Goal: Check status: Check status

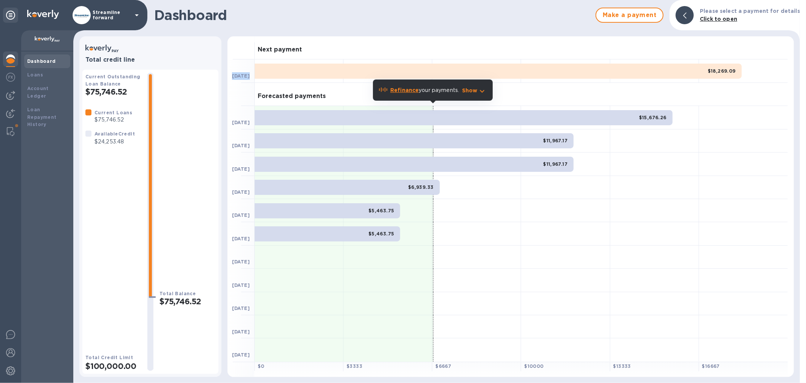
drag, startPoint x: 687, startPoint y: 71, endPoint x: 677, endPoint y: 35, distance: 37.1
click at [682, 35] on div "Dashboard Make a payment Please select a payment for details Click to open Tota…" at bounding box center [436, 191] width 727 height 383
click at [560, 9] on h1 "Dashboard" at bounding box center [373, 15] width 438 height 16
click at [562, 118] on div "$15,676.26" at bounding box center [464, 117] width 418 height 15
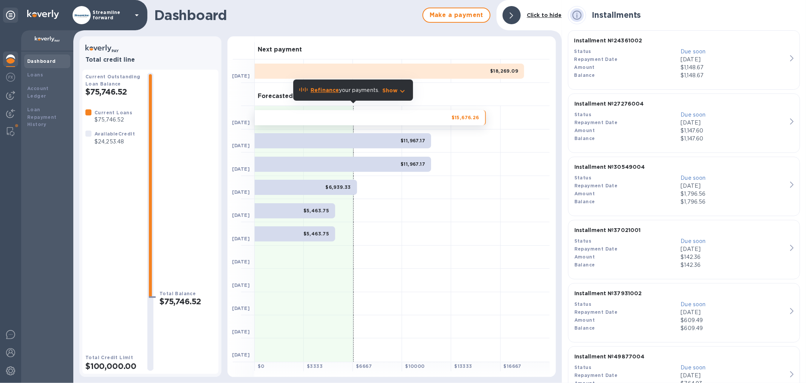
click at [338, 165] on div "$11,967.17" at bounding box center [343, 164] width 177 height 15
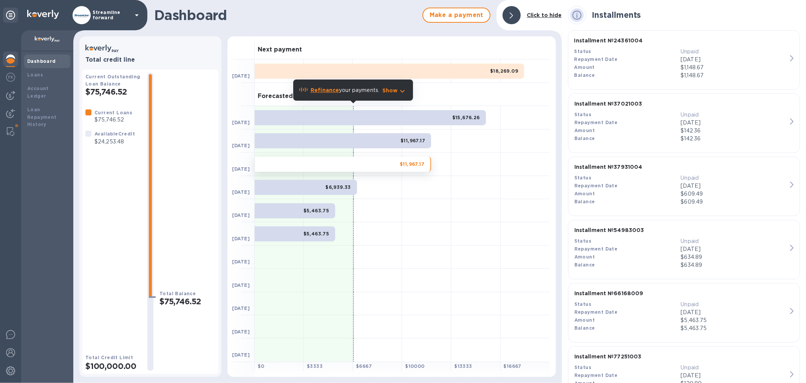
click at [345, 141] on div "$11,967.17" at bounding box center [343, 140] width 177 height 15
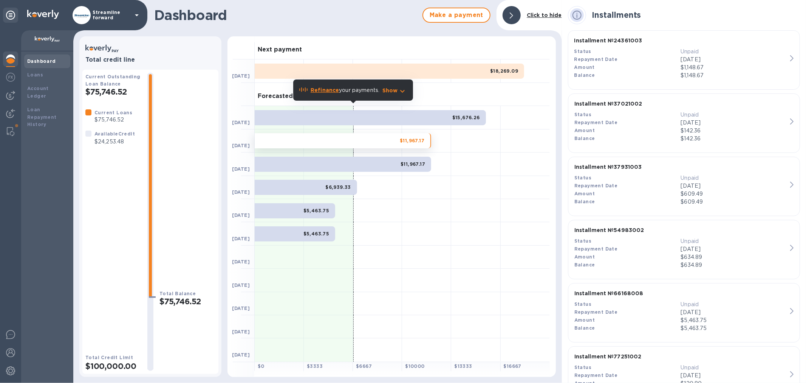
click at [384, 164] on div "$11,967.17" at bounding box center [343, 164] width 177 height 15
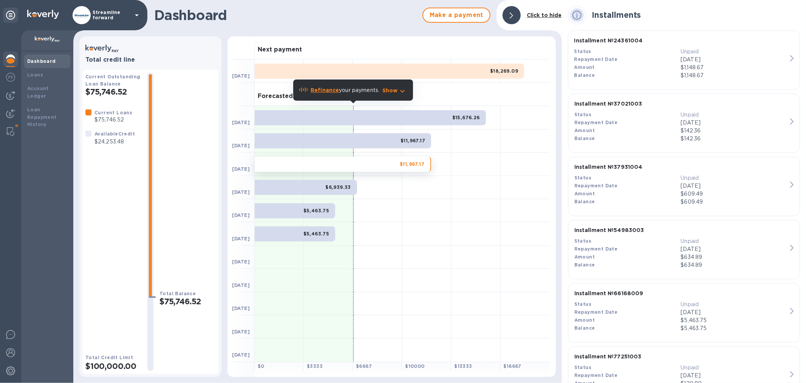
click at [321, 193] on div "$6,939.33" at bounding box center [306, 187] width 102 height 15
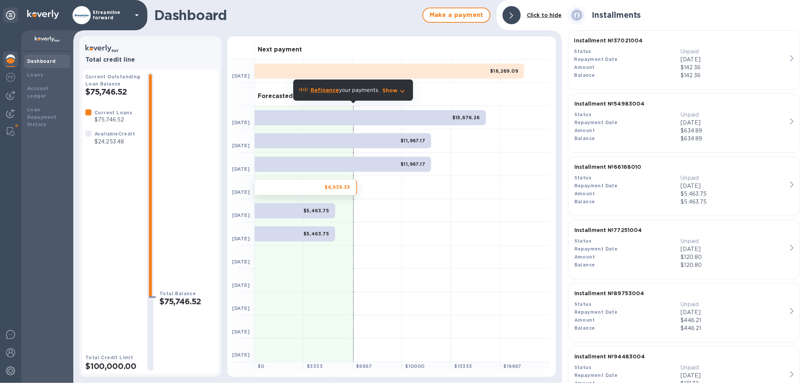
drag, startPoint x: 314, startPoint y: 214, endPoint x: 309, endPoint y: 223, distance: 10.8
click at [314, 214] on span "$5,463.75" at bounding box center [317, 211] width 26 height 8
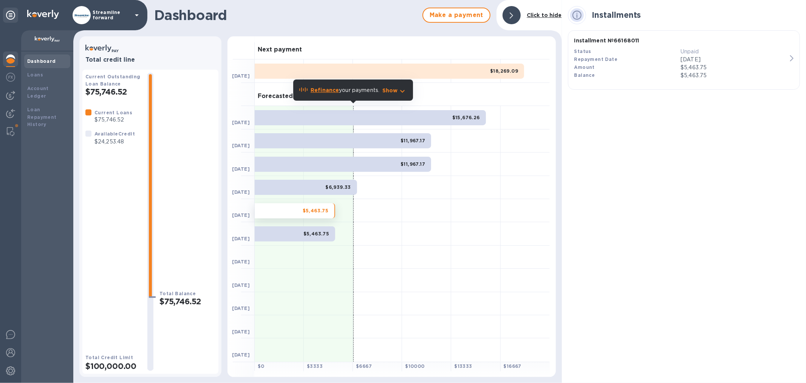
click at [305, 233] on b "$5,463.75" at bounding box center [317, 234] width 26 height 6
click at [358, 161] on div "$11,967.17" at bounding box center [343, 164] width 177 height 15
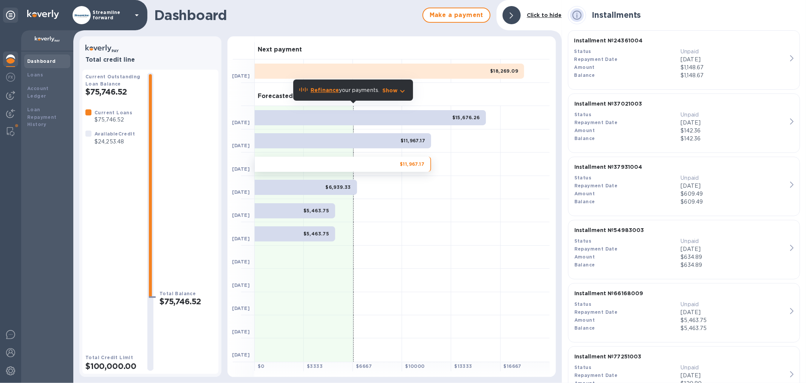
drag, startPoint x: 678, startPoint y: 21, endPoint x: 698, endPoint y: 213, distance: 193.1
click at [711, 213] on div "Installments Installment № 24361004 Status Unpaid Repayment Date [DATE] Amount …" at bounding box center [684, 191] width 244 height 383
click at [389, 20] on h1 "Dashboard" at bounding box center [286, 15] width 265 height 16
drag, startPoint x: 123, startPoint y: 144, endPoint x: 105, endPoint y: 151, distance: 19.4
click at [105, 151] on div "Current Loans $75,746.52 Available Credit $24,253.48" at bounding box center [113, 225] width 56 height 233
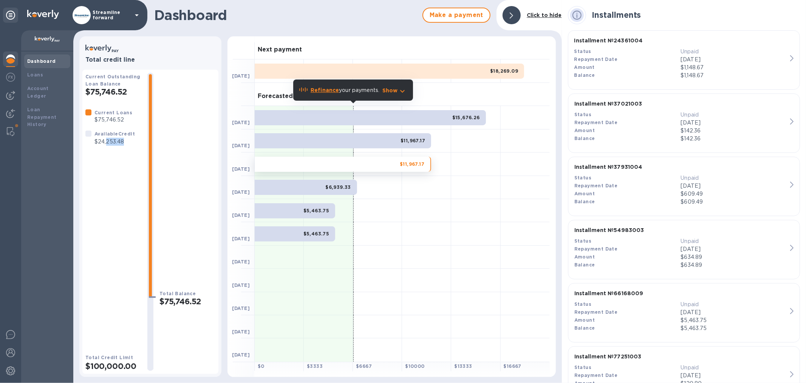
click at [128, 143] on p "$24,253.48" at bounding box center [115, 142] width 40 height 8
click at [405, 28] on div "Dashboard Make a payment Click to hide" at bounding box center [317, 15] width 489 height 30
click at [428, 115] on div "$15,676.26" at bounding box center [370, 117] width 231 height 15
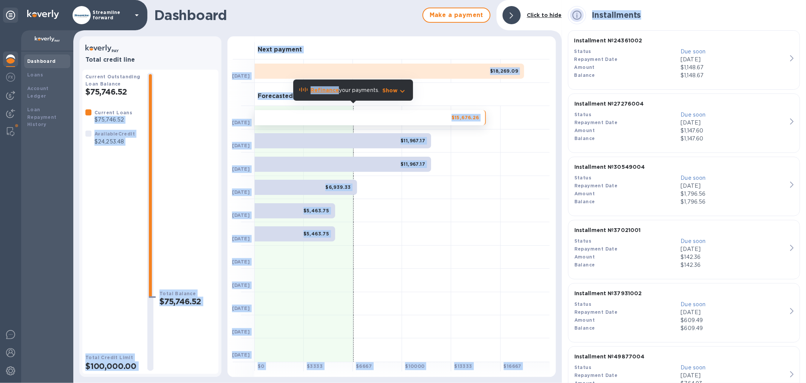
drag, startPoint x: 137, startPoint y: 115, endPoint x: 333, endPoint y: 96, distance: 196.7
click at [338, 87] on body "Streamline forward Dashboard Loans Account Ledger Loan Repayment History Dashbo…" at bounding box center [403, 191] width 806 height 383
click at [179, 96] on div "Total Balance $75,746.52" at bounding box center [188, 222] width 56 height 298
click at [186, 116] on div "Total Balance $75,746.52" at bounding box center [188, 222] width 56 height 298
click at [190, 115] on div "Total Balance $75,746.52" at bounding box center [188, 222] width 56 height 298
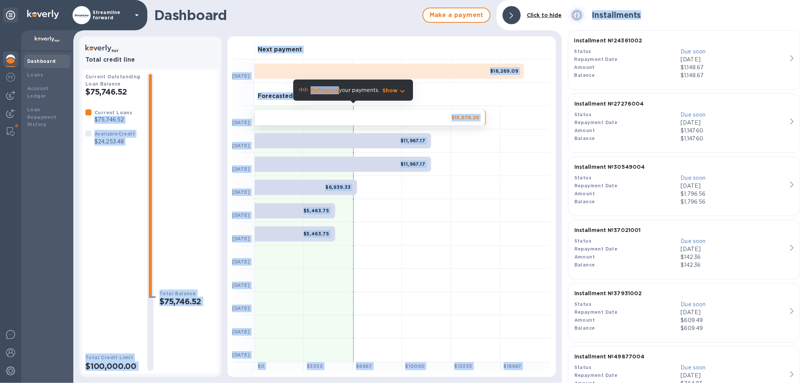
click at [362, 33] on div "Dashboard Make a payment Click to hide Total credit line Current Outstanding Lo…" at bounding box center [317, 191] width 489 height 383
